Goal: Information Seeking & Learning: Understand process/instructions

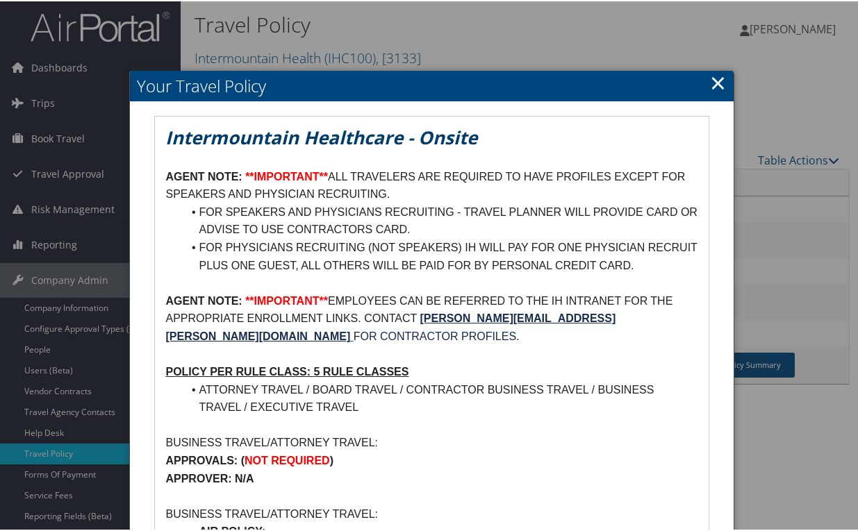
drag, startPoint x: 383, startPoint y: 267, endPoint x: 364, endPoint y: 278, distance: 21.8
click at [383, 267] on li "FOR PHYSICIANS RECRUITING (NOT SPEAKERS) IH WILL PAY FOR ONE PHYSICIAN RECRUIT …" at bounding box center [439, 254] width 515 height 35
click at [435, 390] on li "ATTORNEY TRAVEL / BOARD TRAVEL / CONTRACTOR BUSINESS TRAVEL / BUSINESS TRAVEL /…" at bounding box center [439, 397] width 515 height 35
click at [710, 82] on link "×" at bounding box center [718, 81] width 16 height 28
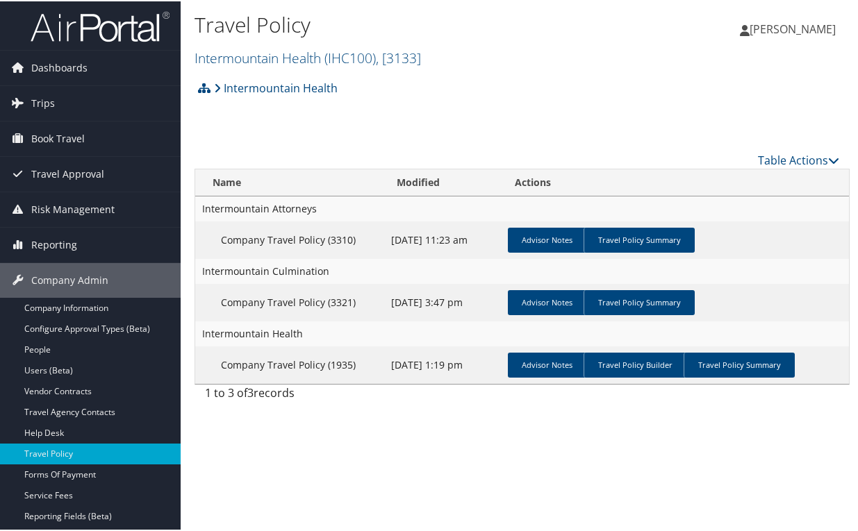
click at [310, 110] on div "Intermountain Health Account Structure Intermountain Health (IHC100) ACTIVE Cre…" at bounding box center [521, 91] width 655 height 37
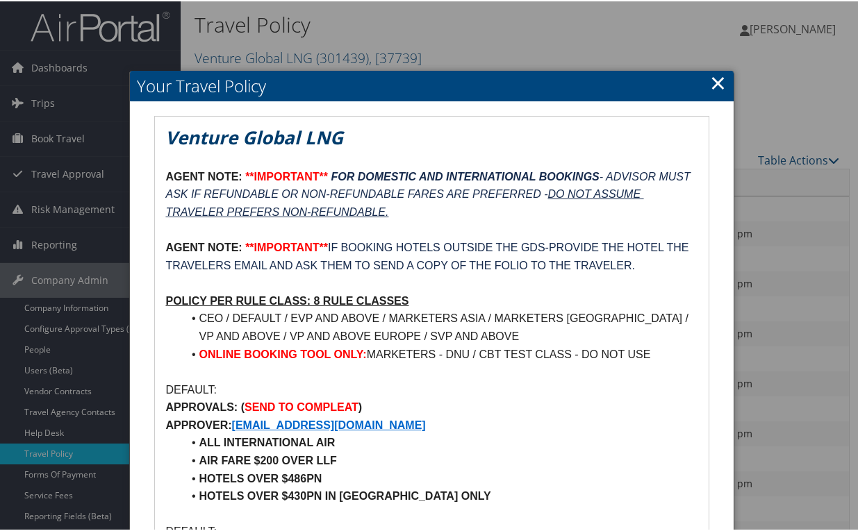
click at [710, 81] on link "×" at bounding box center [718, 81] width 16 height 28
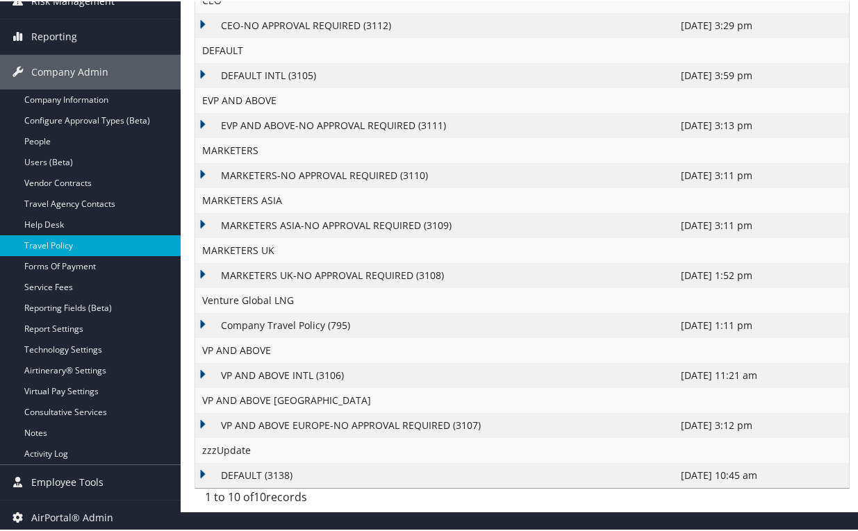
scroll to position [212, 0]
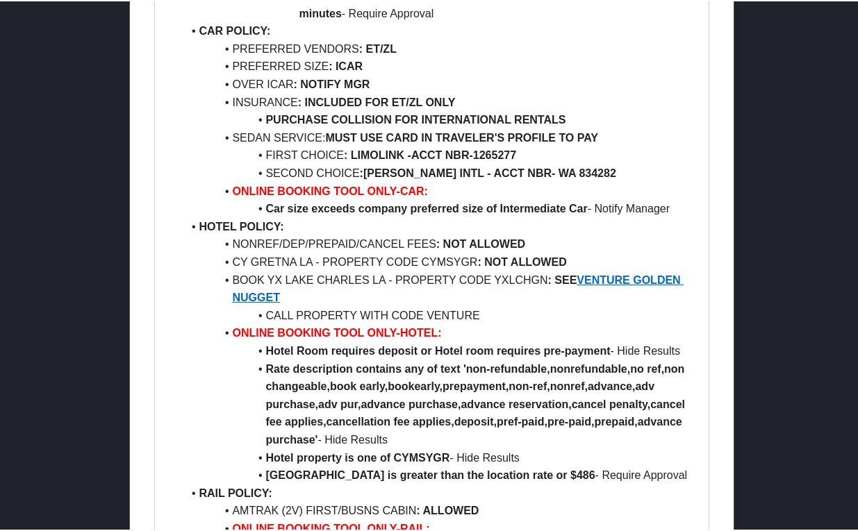
scroll to position [1042, 0]
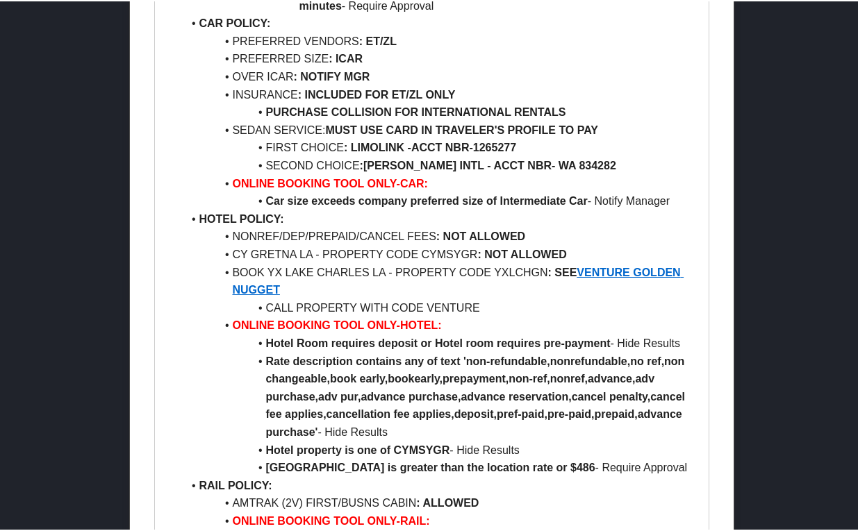
click at [640, 271] on strong "VENTURE GOLDEN NUGGET" at bounding box center [457, 280] width 451 height 30
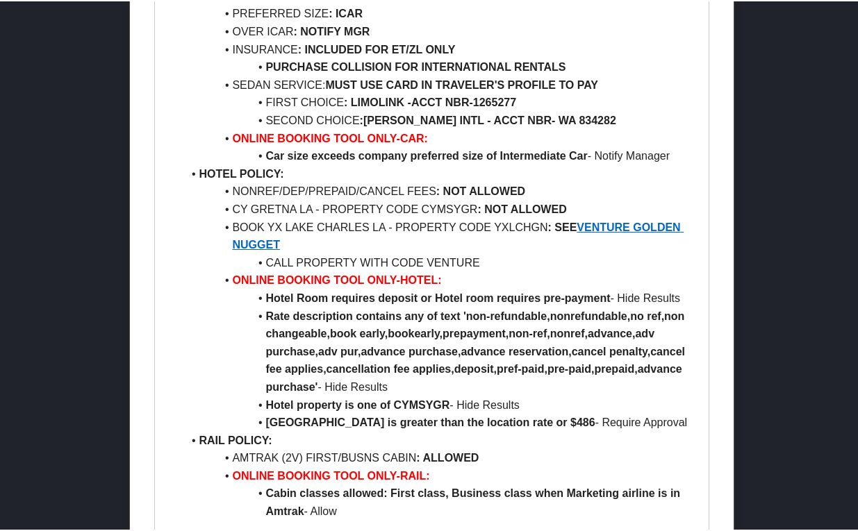
scroll to position [1111, 0]
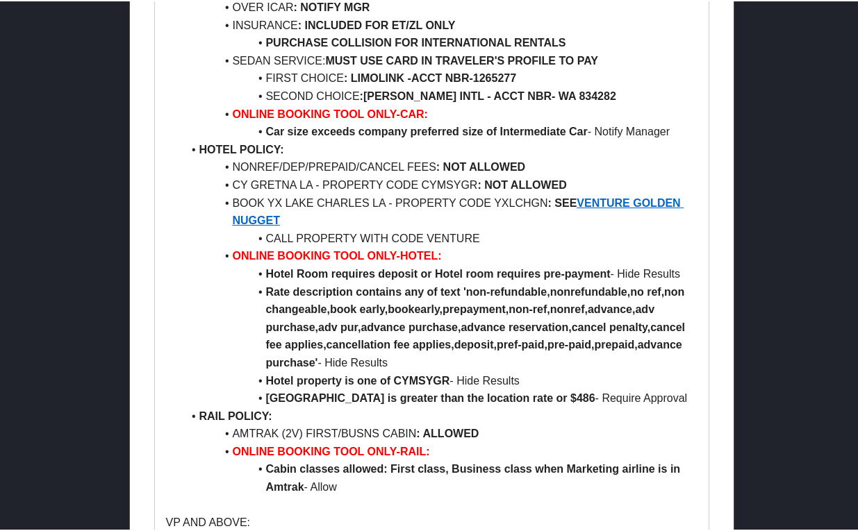
click at [602, 328] on strong "Rate description contains any of text 'non-refundable,nonrefundable,no ref,non …" at bounding box center [476, 326] width 422 height 83
click at [680, 337] on strong "Rate description contains any of text 'non-refundable,nonrefundable,no ref,non …" at bounding box center [476, 326] width 422 height 83
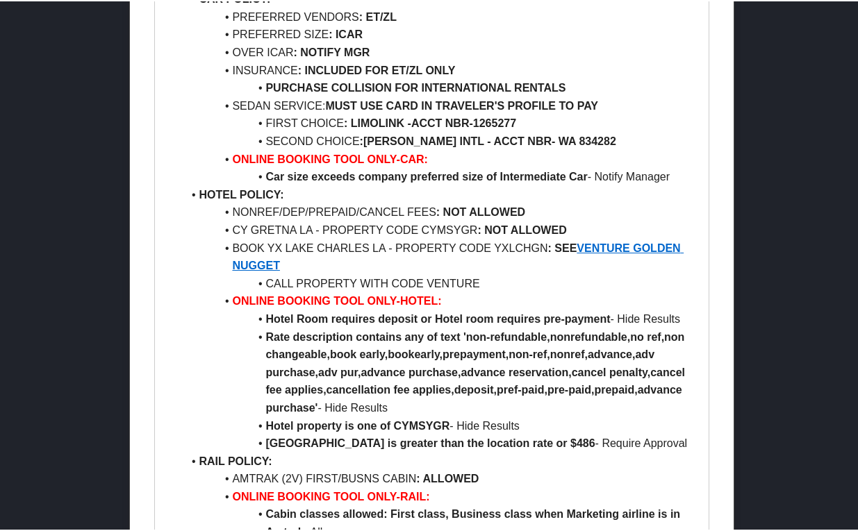
scroll to position [1042, 0]
